Goal: Navigation & Orientation: Find specific page/section

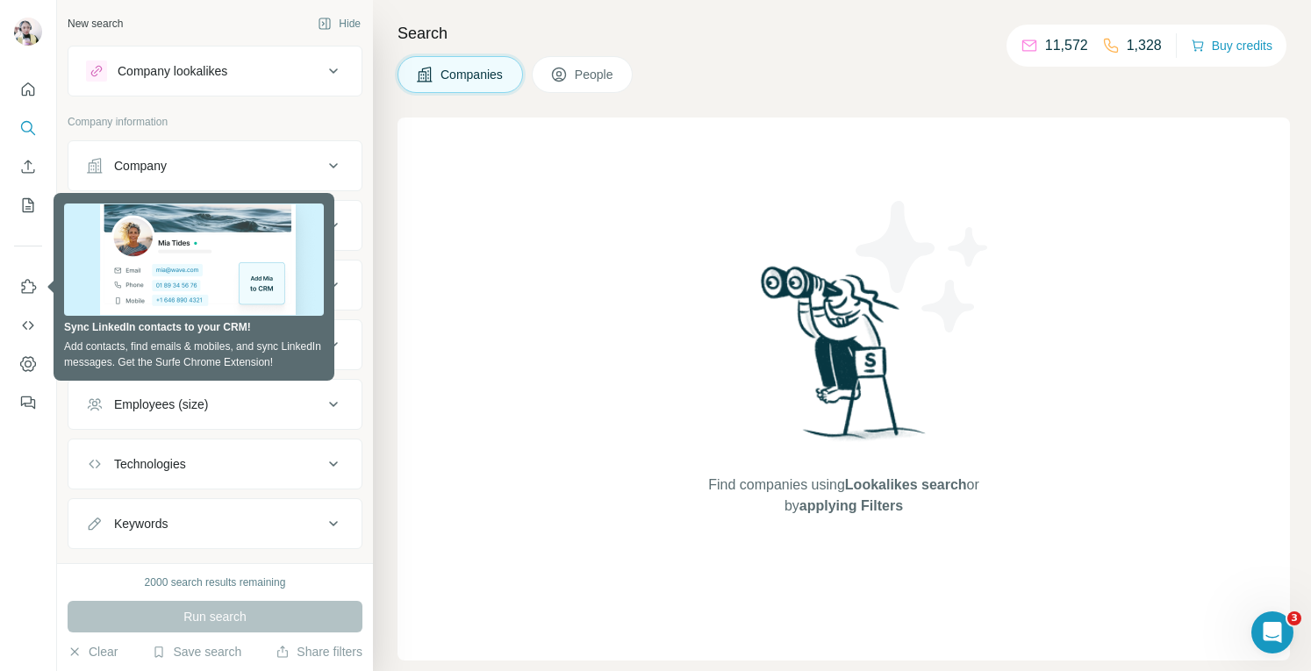
click at [518, 175] on div "Find companies using Lookalikes search or by applying Filters" at bounding box center [843, 389] width 892 height 543
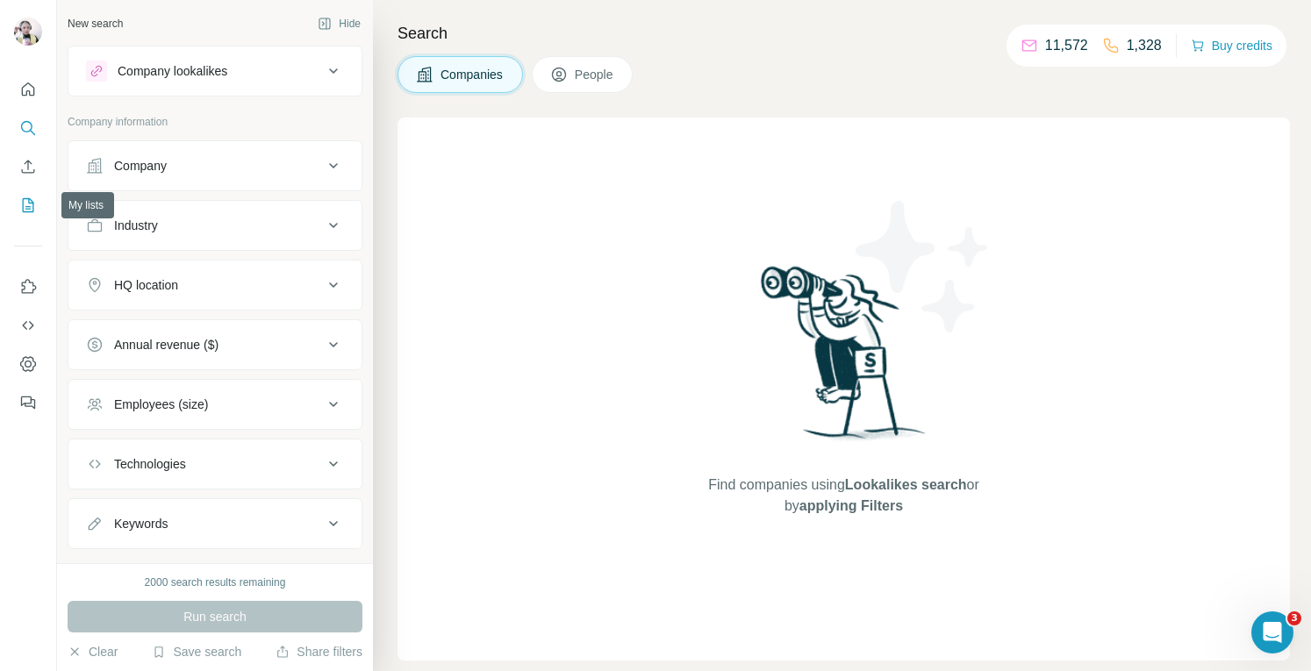
click at [25, 197] on icon "My lists" at bounding box center [28, 205] width 18 height 18
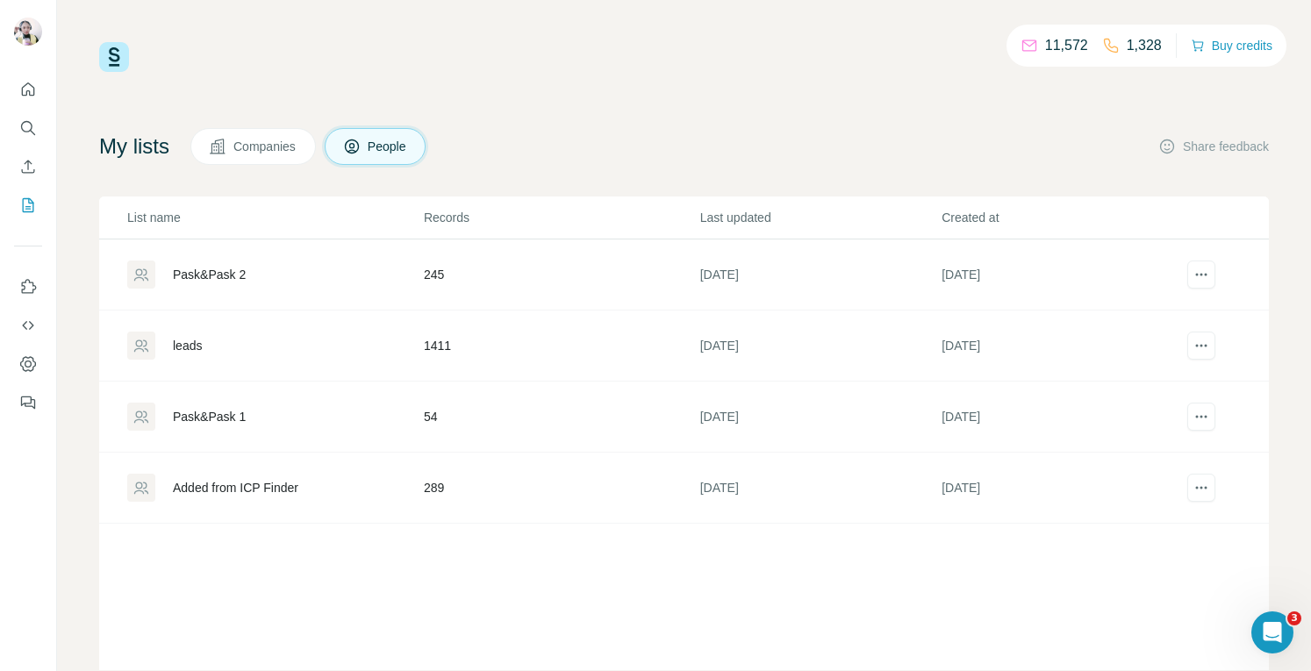
click at [196, 348] on div "leads" at bounding box center [187, 346] width 29 height 18
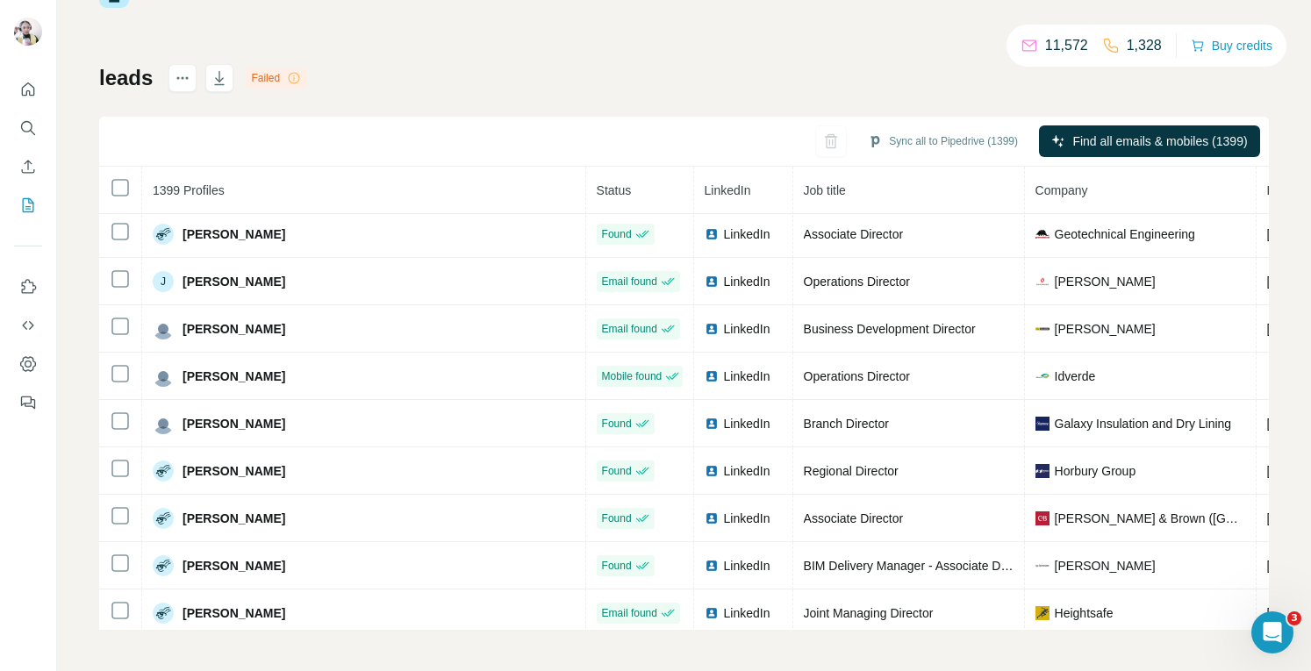
scroll to position [161, 0]
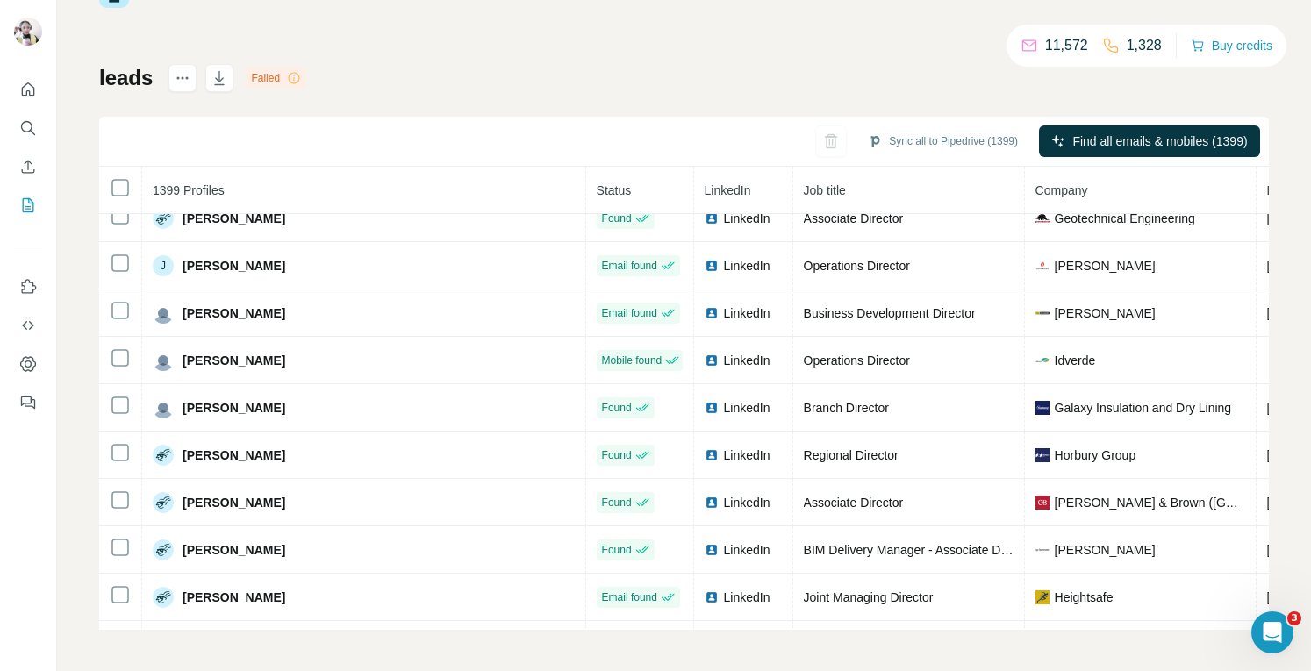
drag, startPoint x: 1247, startPoint y: 527, endPoint x: 7, endPoint y: 22, distance: 1339.3
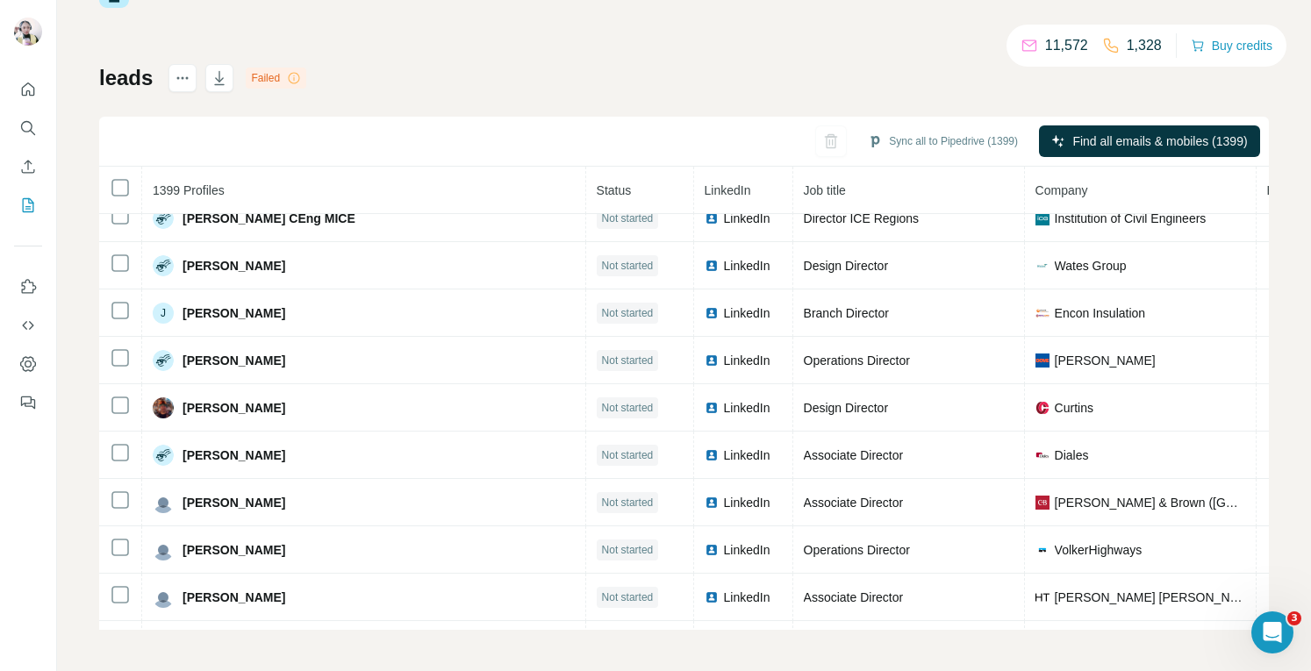
scroll to position [0, 0]
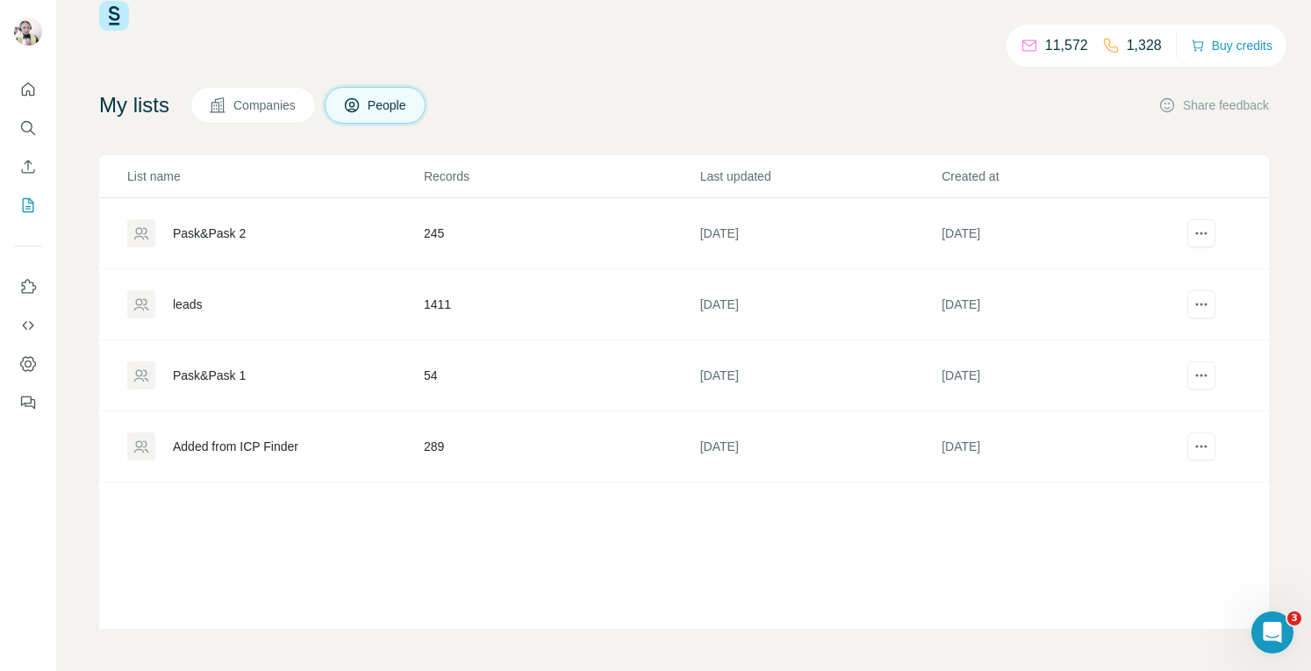
scroll to position [40, 0]
click at [226, 372] on div "Pask&Pask 1" at bounding box center [209, 377] width 73 height 18
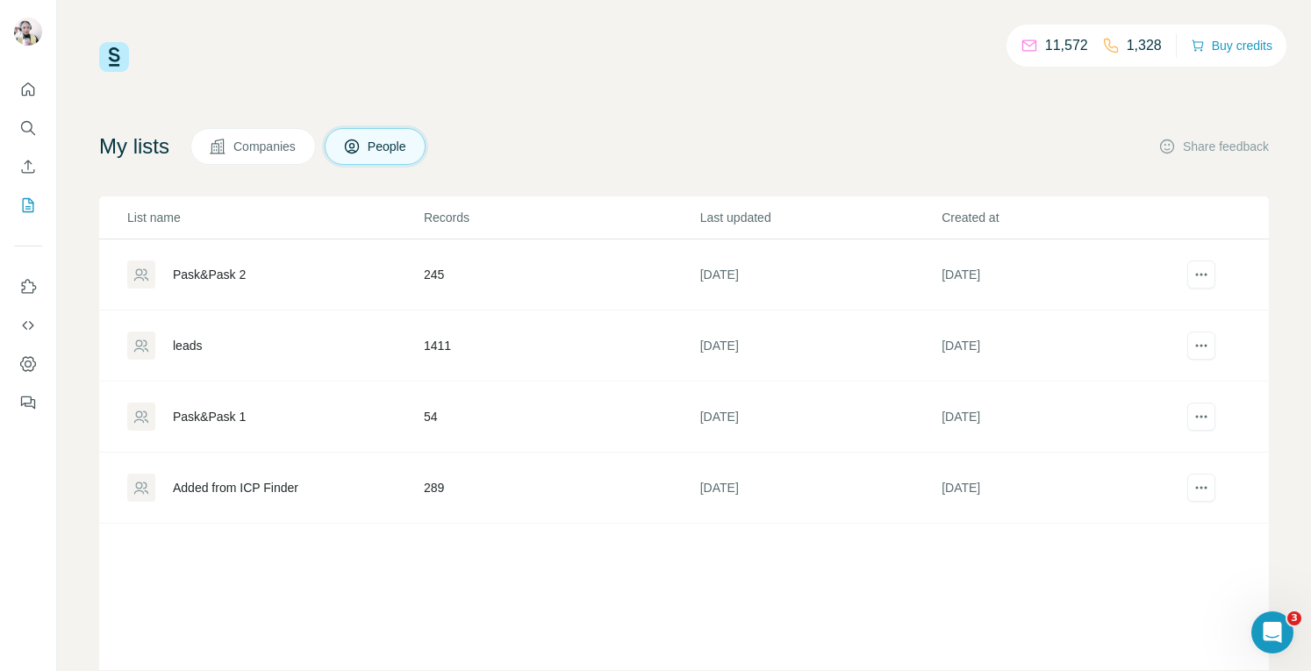
click at [267, 142] on span "Companies" at bounding box center [265, 147] width 64 height 18
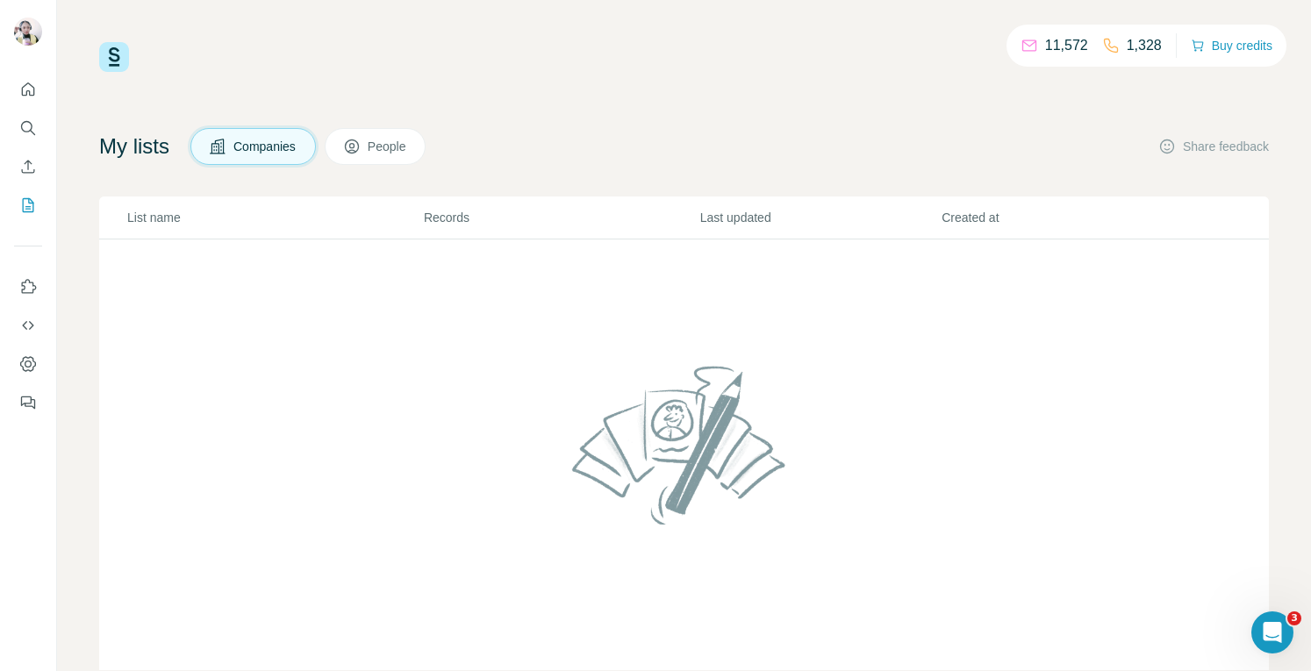
click at [384, 144] on span "People" at bounding box center [388, 147] width 40 height 18
